Goal: Task Accomplishment & Management: Manage account settings

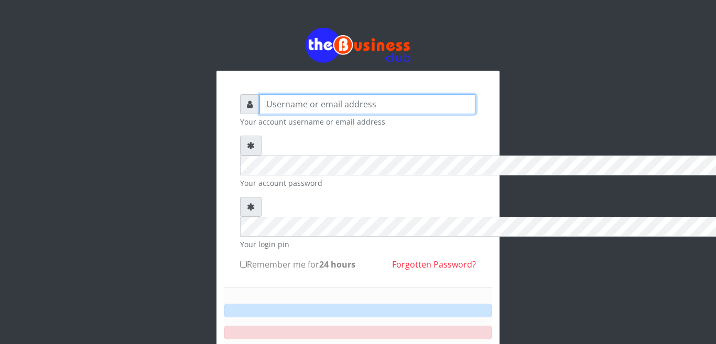
click at [260, 94] on input "text" at bounding box center [368, 104] width 217 height 20
type input "[EMAIL_ADDRESS][DOMAIN_NAME]"
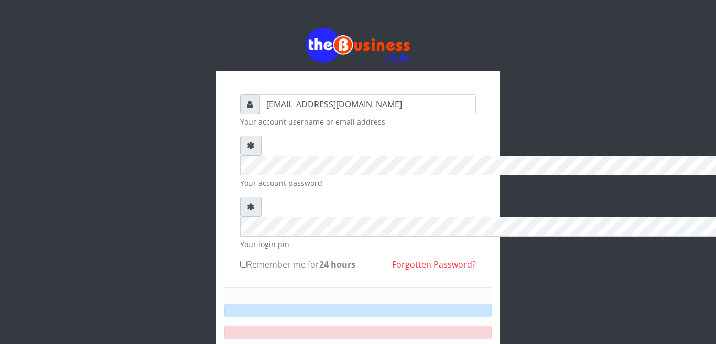
click at [240, 259] on label "Remember me for 24 hours" at bounding box center [297, 265] width 115 height 13
click at [240, 261] on input "Remember me for 24 hours" at bounding box center [243, 264] width 7 height 7
checkbox input "true"
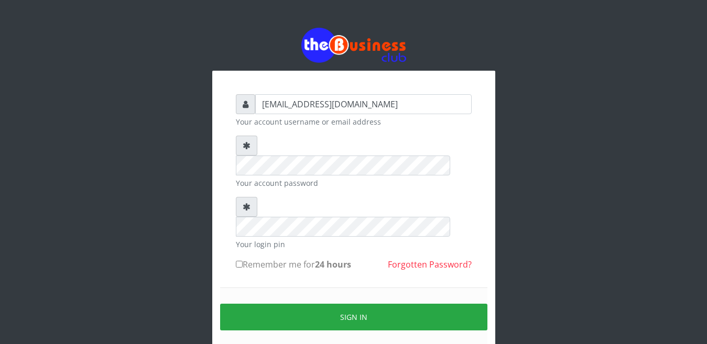
click at [234, 220] on div "[EMAIL_ADDRESS][DOMAIN_NAME] Your account username or email address Your accoun…" at bounding box center [354, 234] width 252 height 294
click at [238, 261] on input "Remember me for 24 hours" at bounding box center [239, 264] width 7 height 7
checkbox input "true"
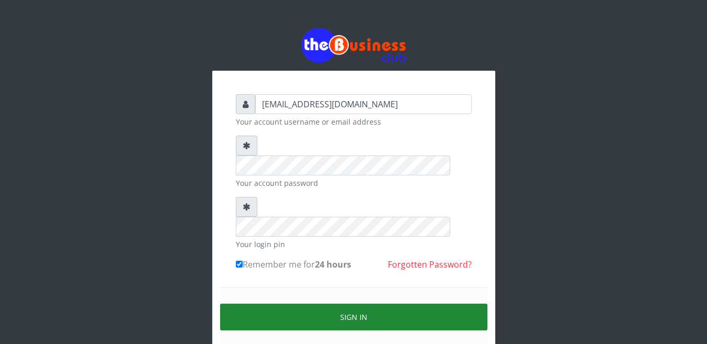
click at [347, 304] on button "Sign in" at bounding box center [353, 317] width 267 height 27
